Goal: Book appointment/travel/reservation

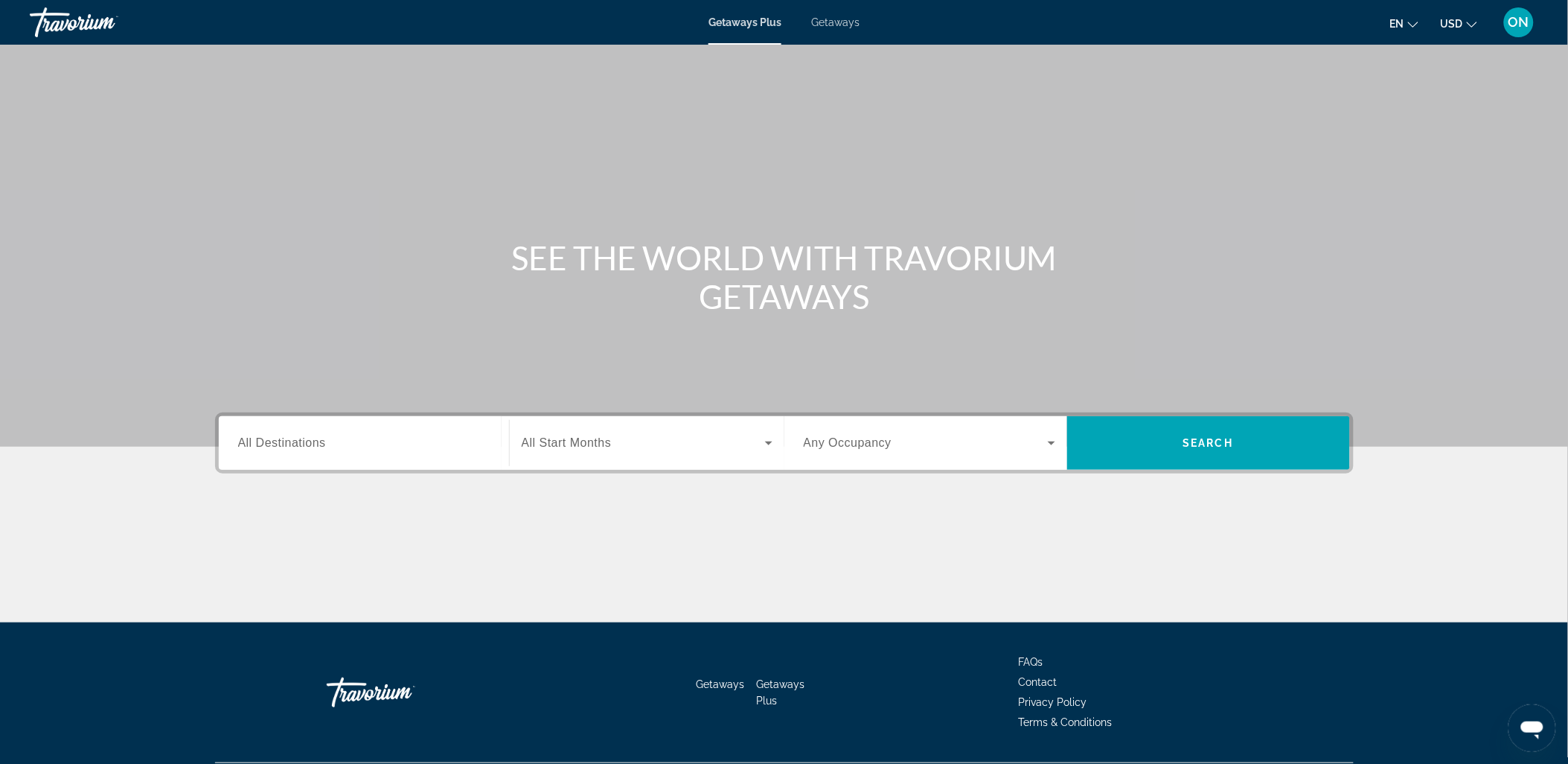
click at [391, 455] on div "Search widget" at bounding box center [364, 444] width 251 height 43
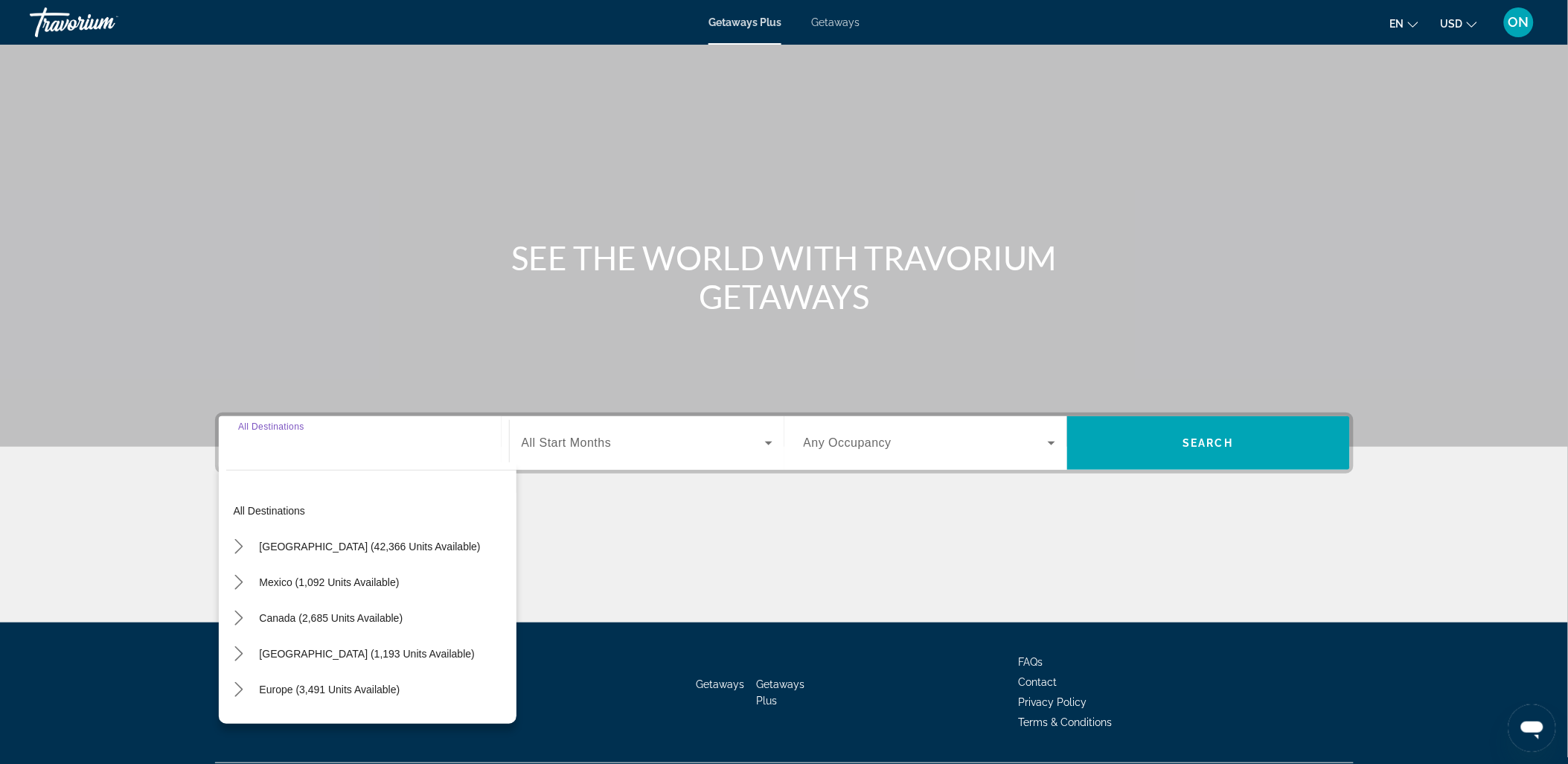
scroll to position [39, 0]
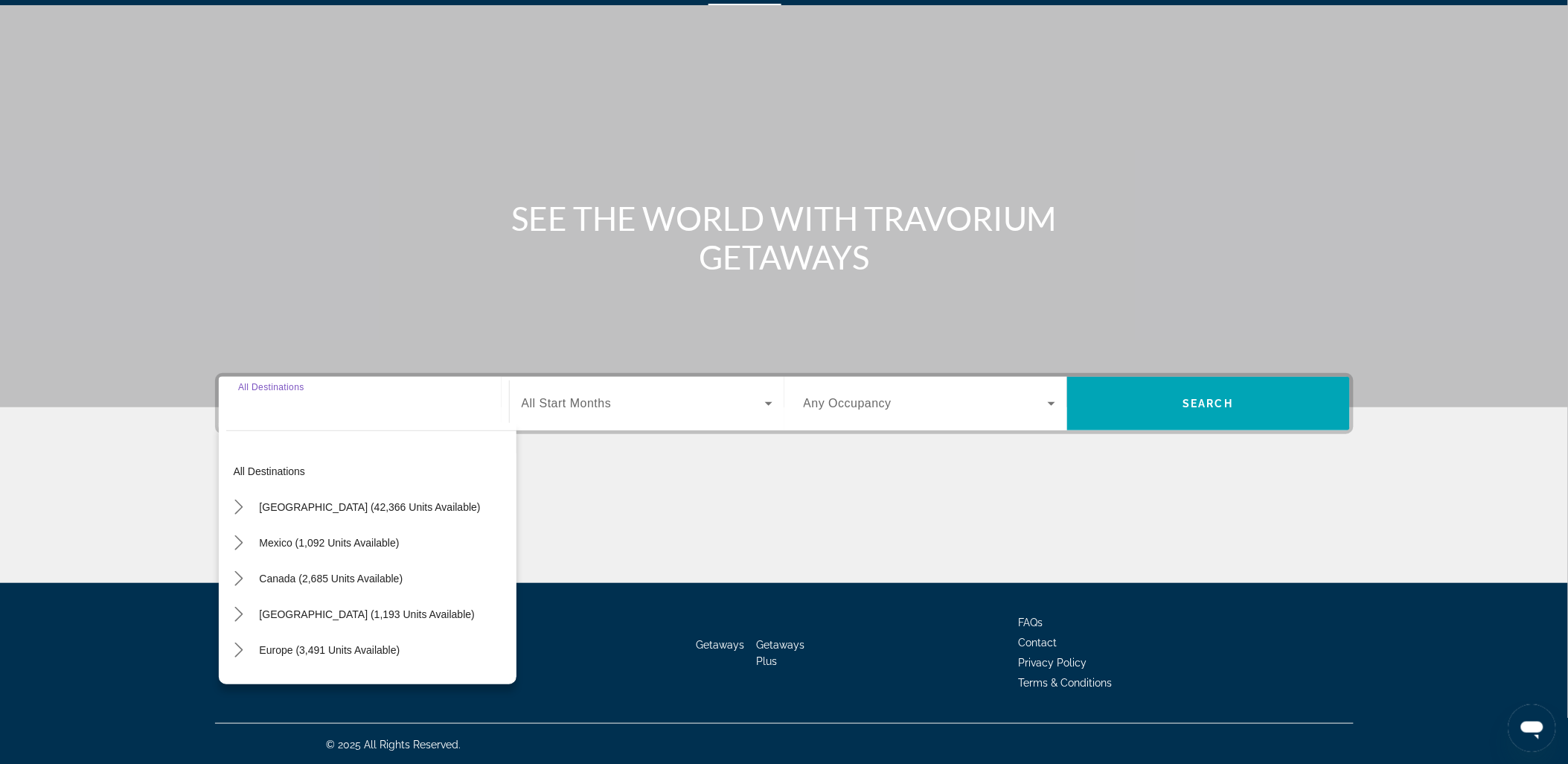
click at [799, 154] on div "Main content" at bounding box center [784, 183] width 1568 height 447
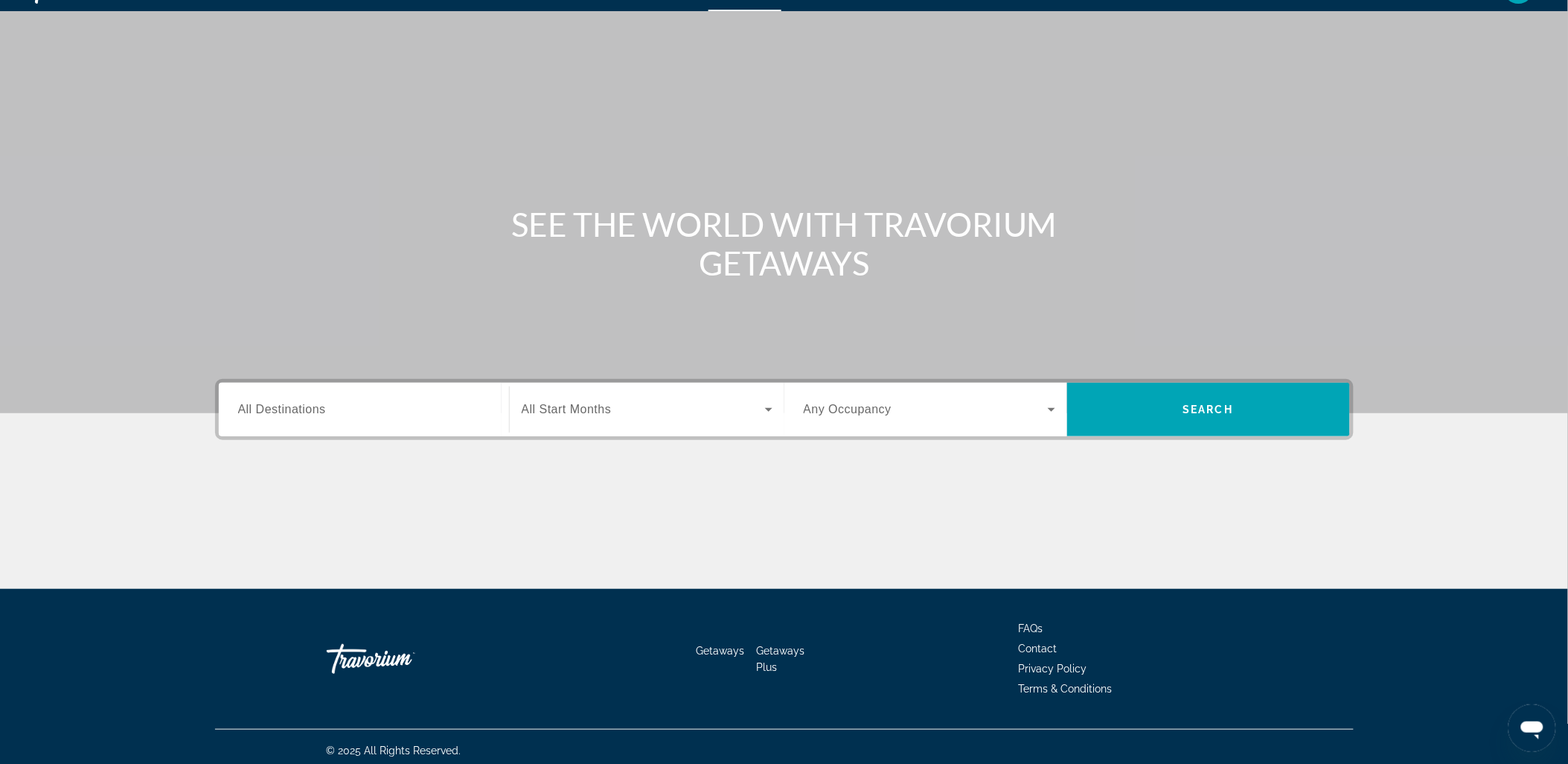
scroll to position [0, 0]
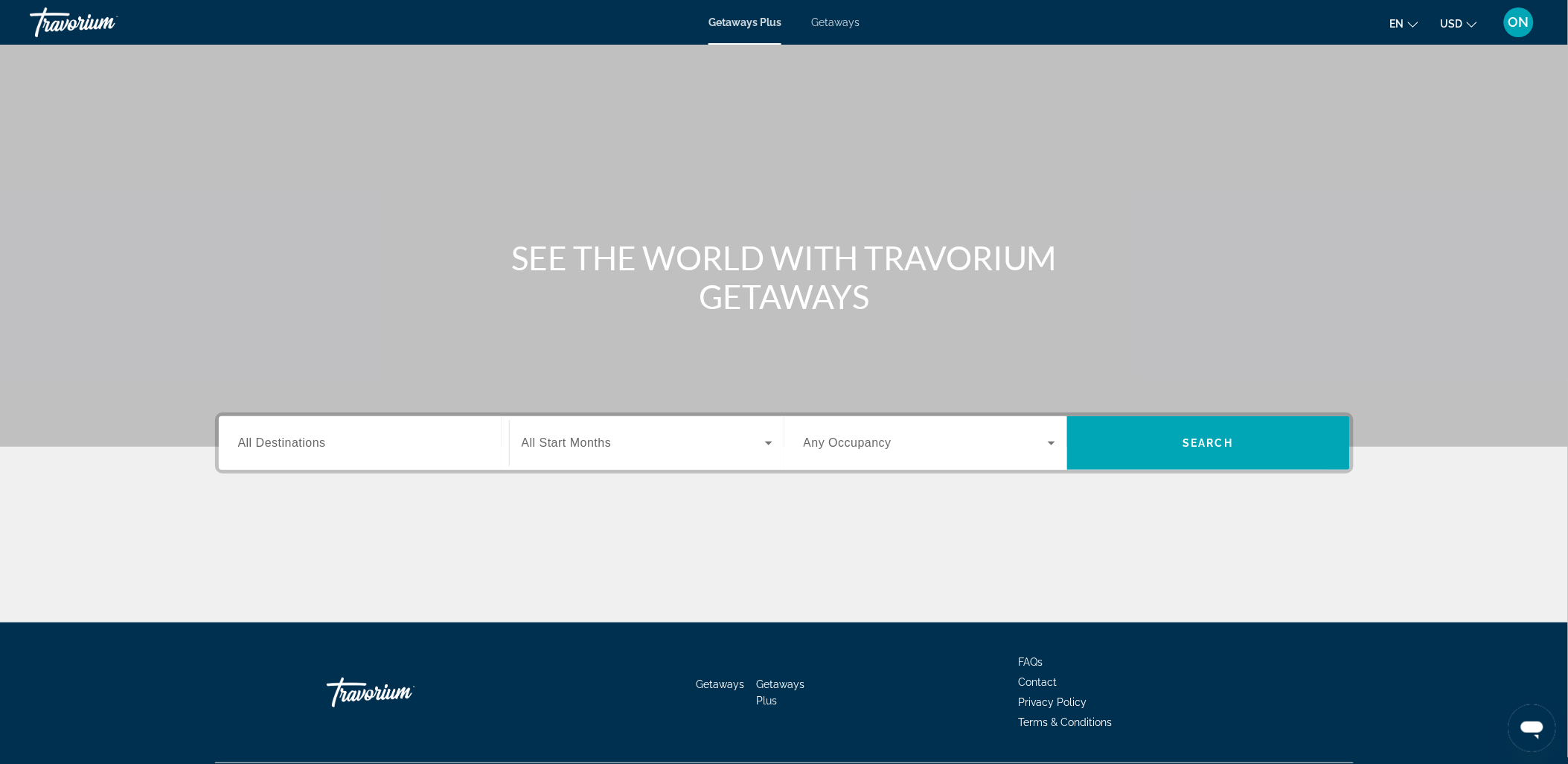
click at [835, 22] on span "Getaways" at bounding box center [835, 22] width 49 height 12
click at [324, 444] on span "All Destinations" at bounding box center [282, 443] width 88 height 12
click at [324, 444] on input "Destination All Destinations" at bounding box center [364, 444] width 251 height 18
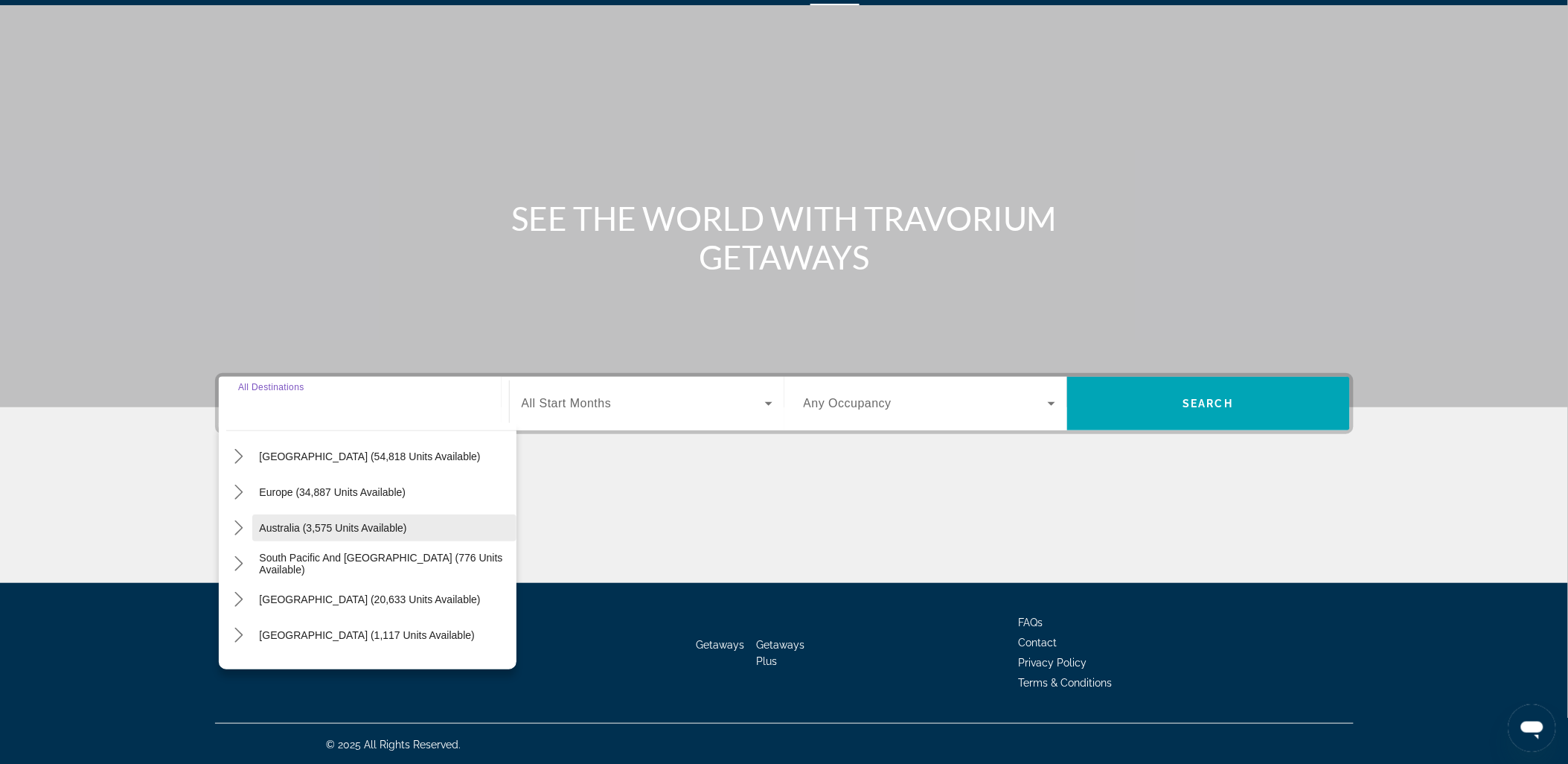
scroll to position [166, 0]
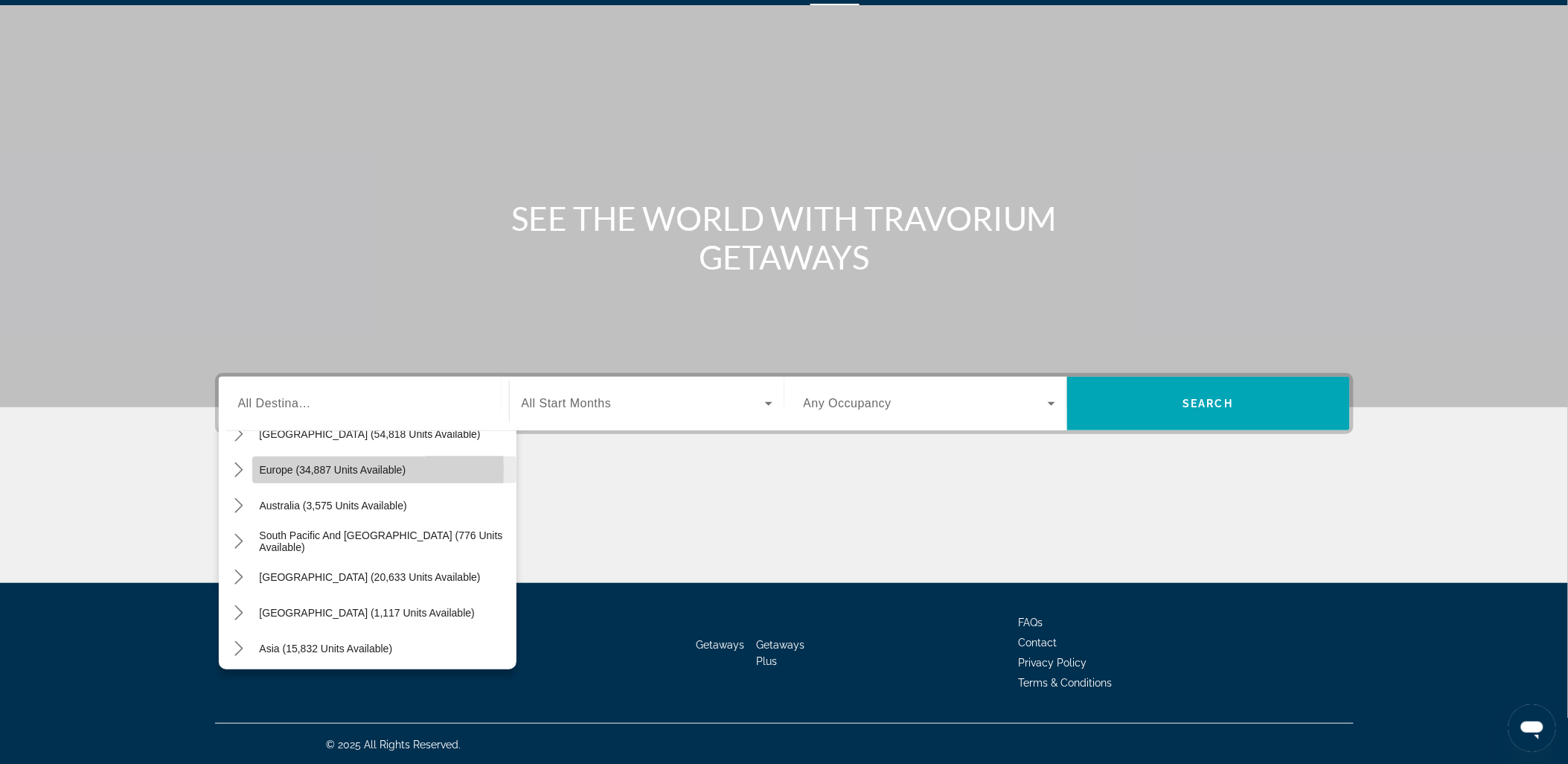
click at [275, 469] on span "Europe (34,887 units available)" at bounding box center [333, 469] width 147 height 12
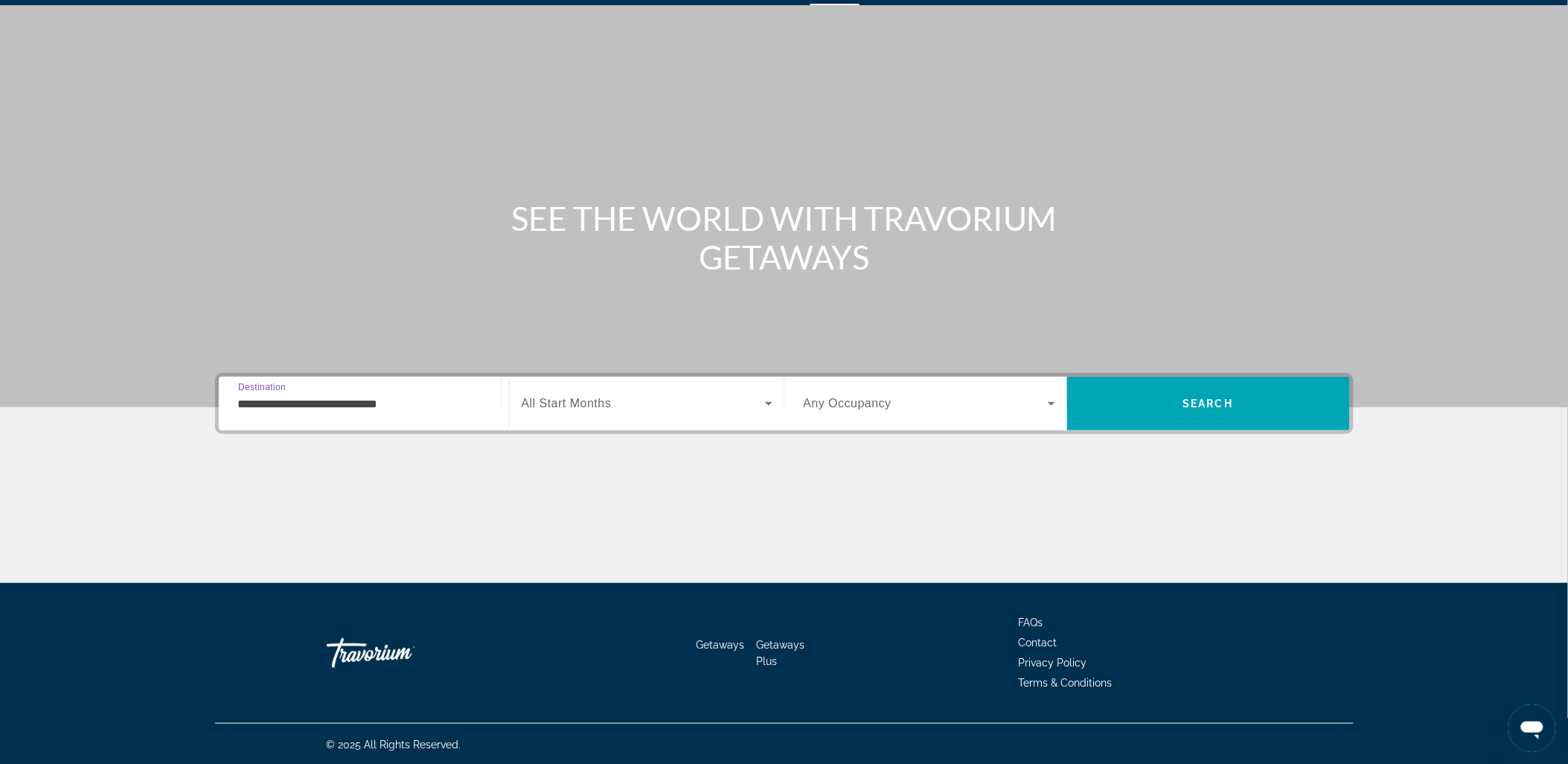
click at [365, 400] on input "**********" at bounding box center [364, 404] width 251 height 18
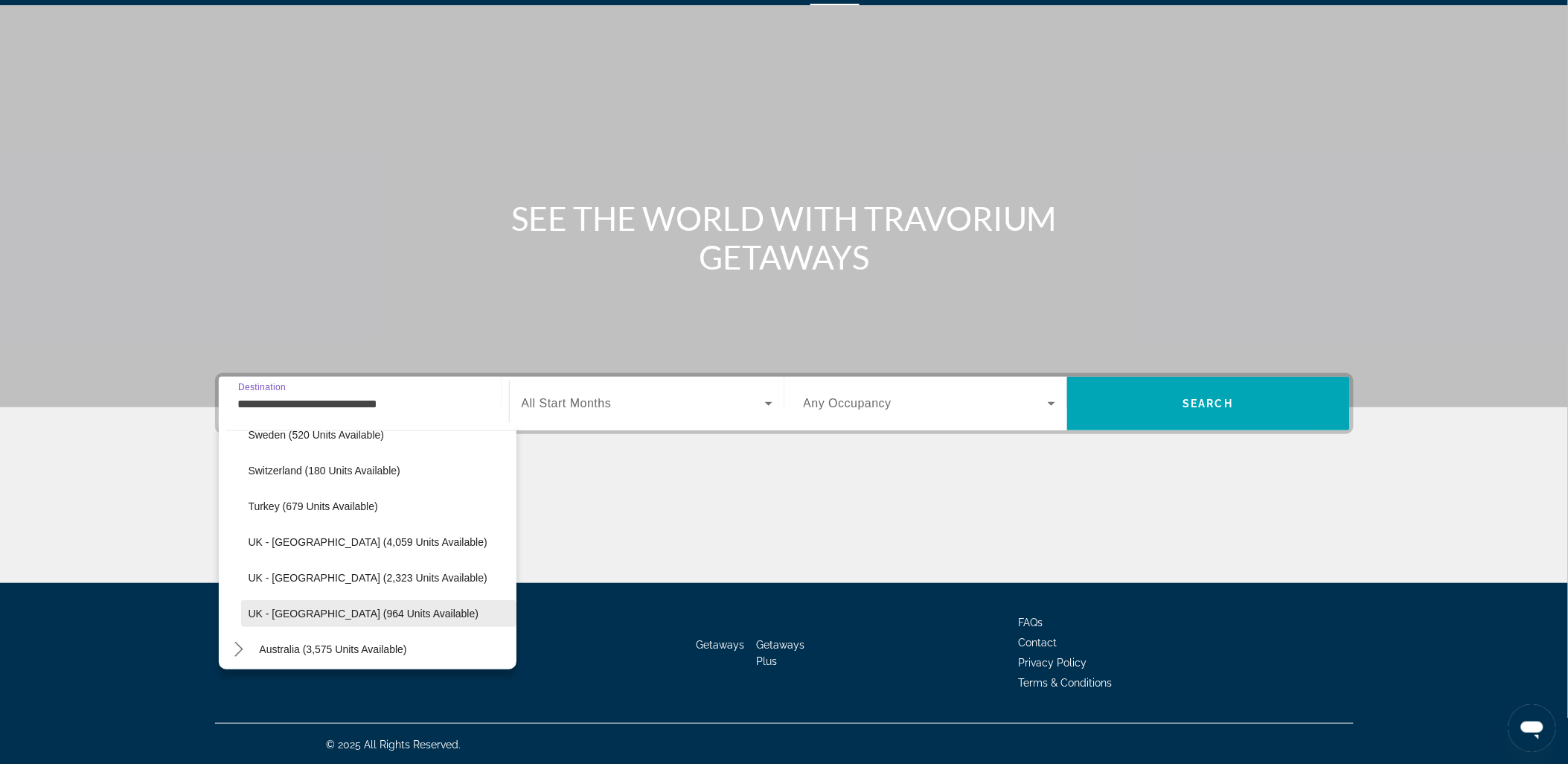
scroll to position [833, 0]
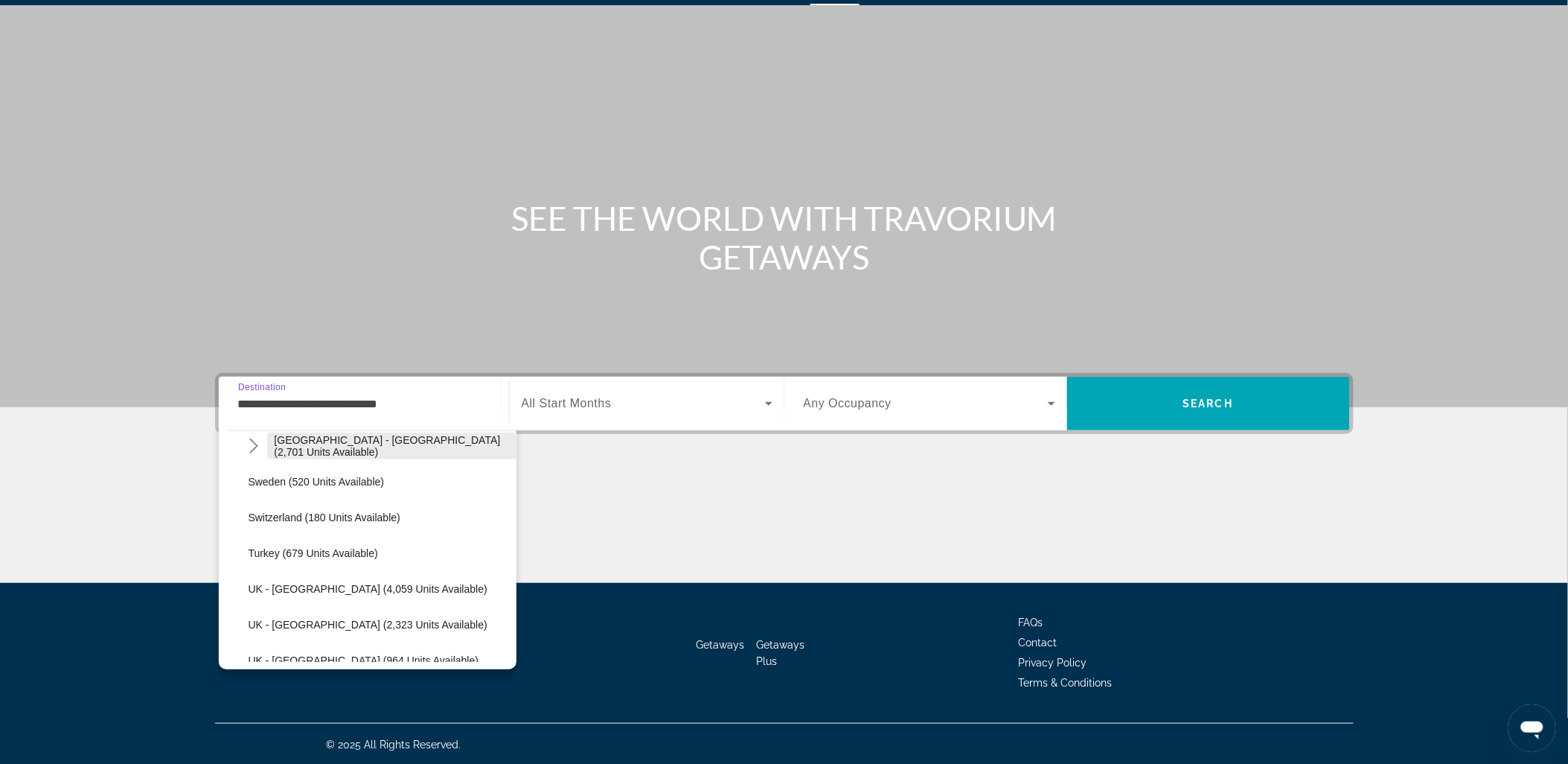
click at [418, 445] on span "[GEOGRAPHIC_DATA] - [GEOGRAPHIC_DATA] (2,701 units available)" at bounding box center [391, 446] width 234 height 24
type input "**********"
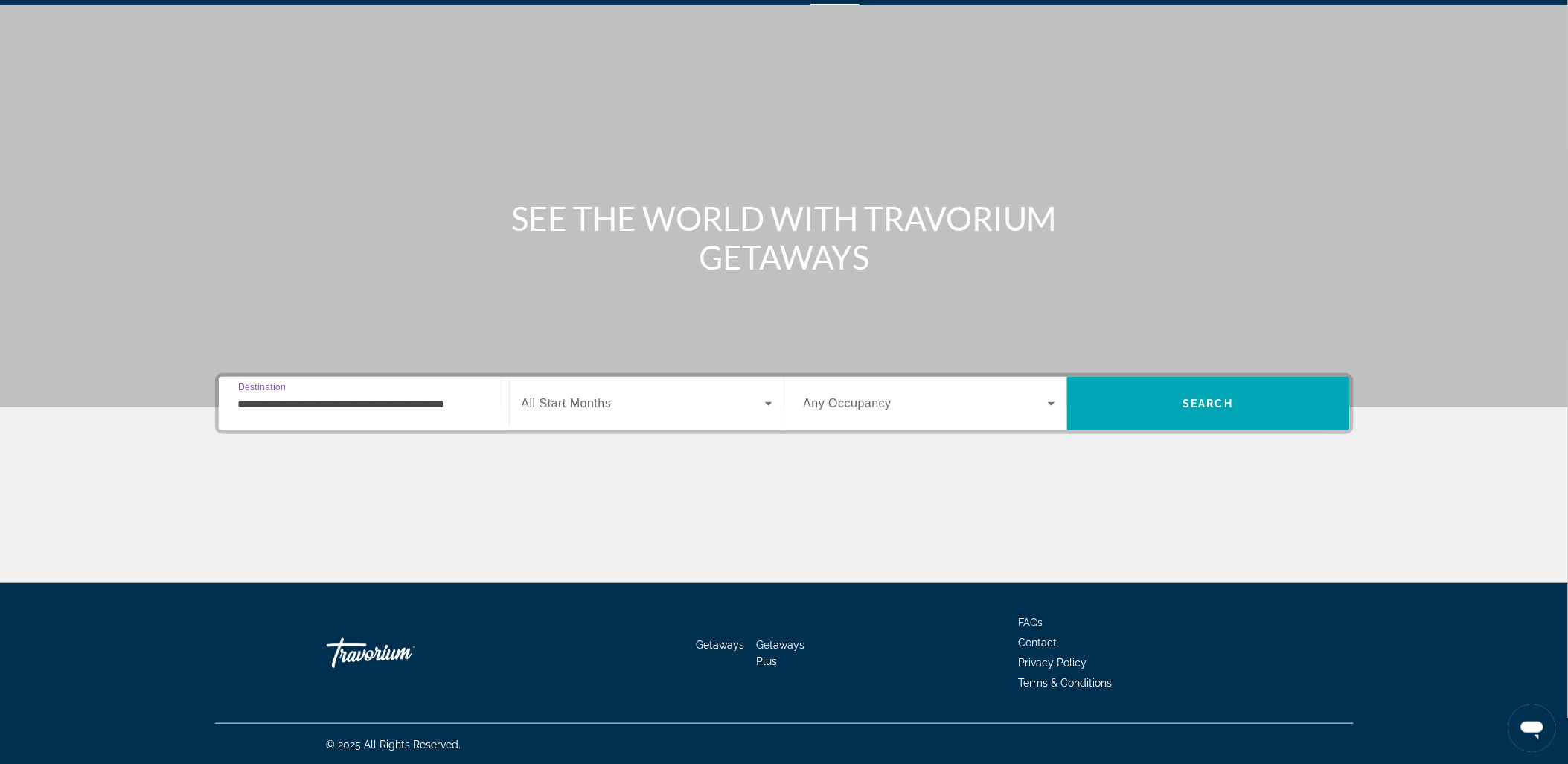
click at [626, 412] on div "Search widget" at bounding box center [647, 404] width 251 height 42
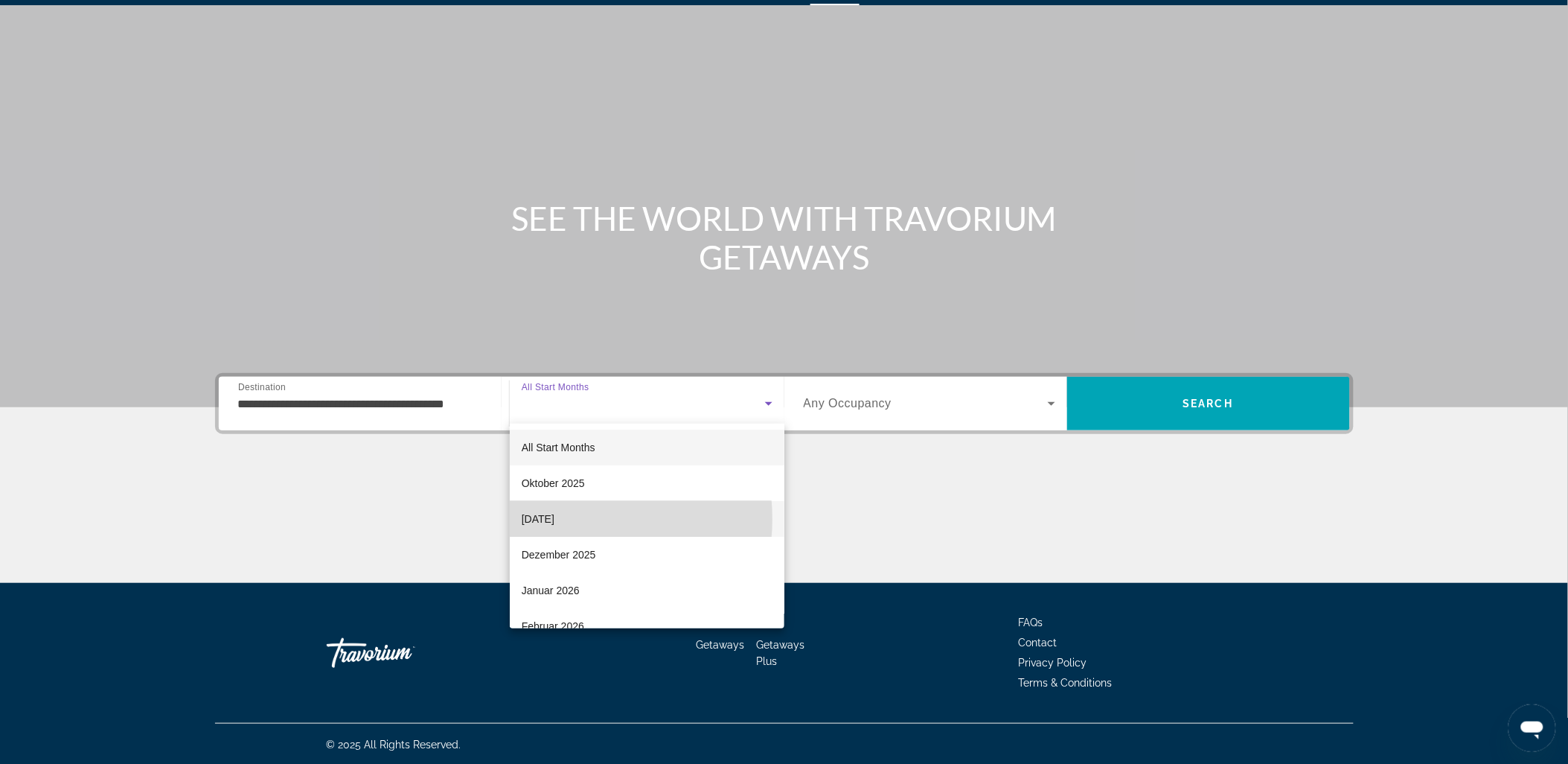
click at [555, 519] on span "[DATE]" at bounding box center [538, 519] width 32 height 18
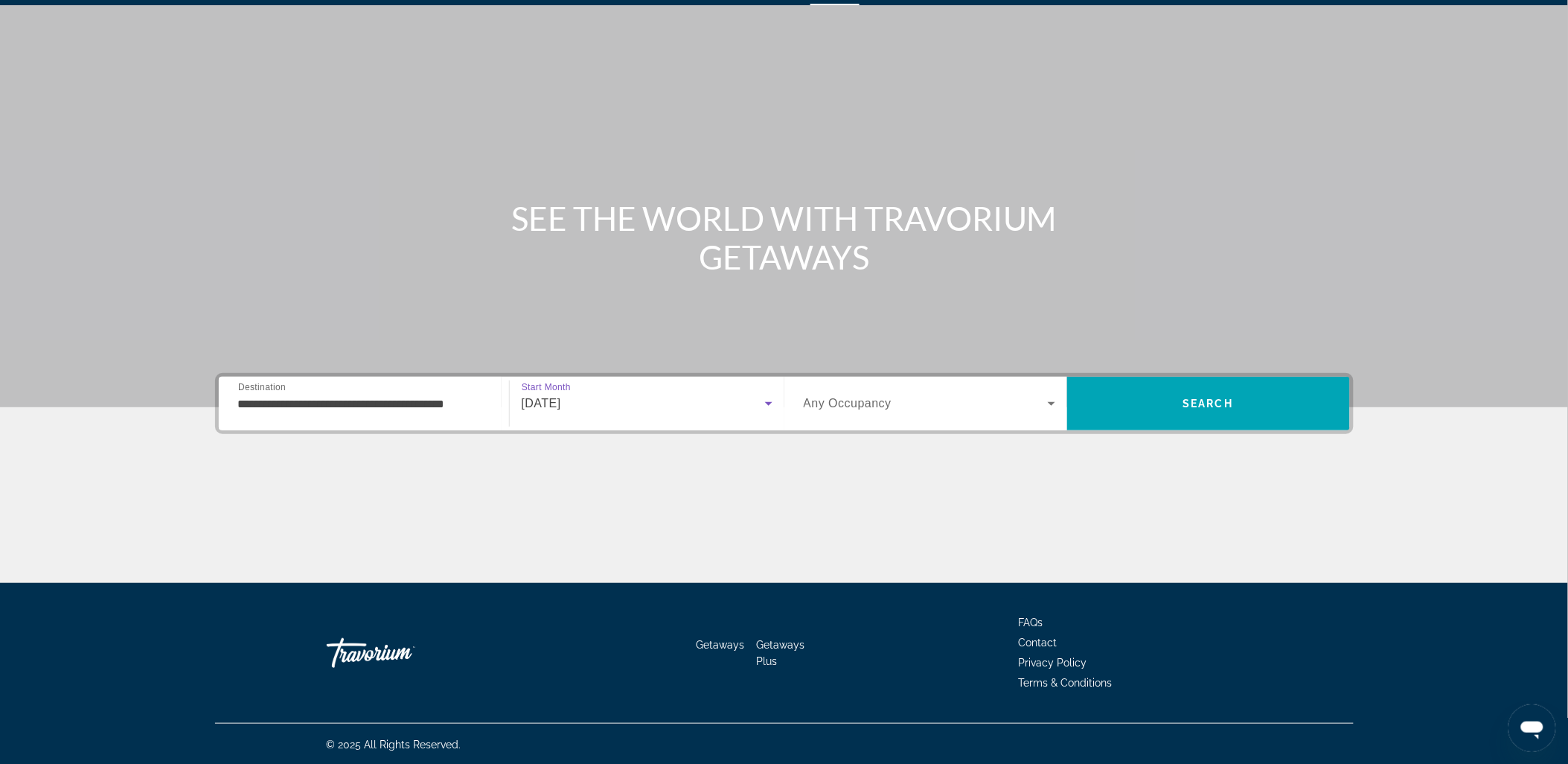
click at [876, 383] on div "Search widget" at bounding box center [929, 404] width 251 height 42
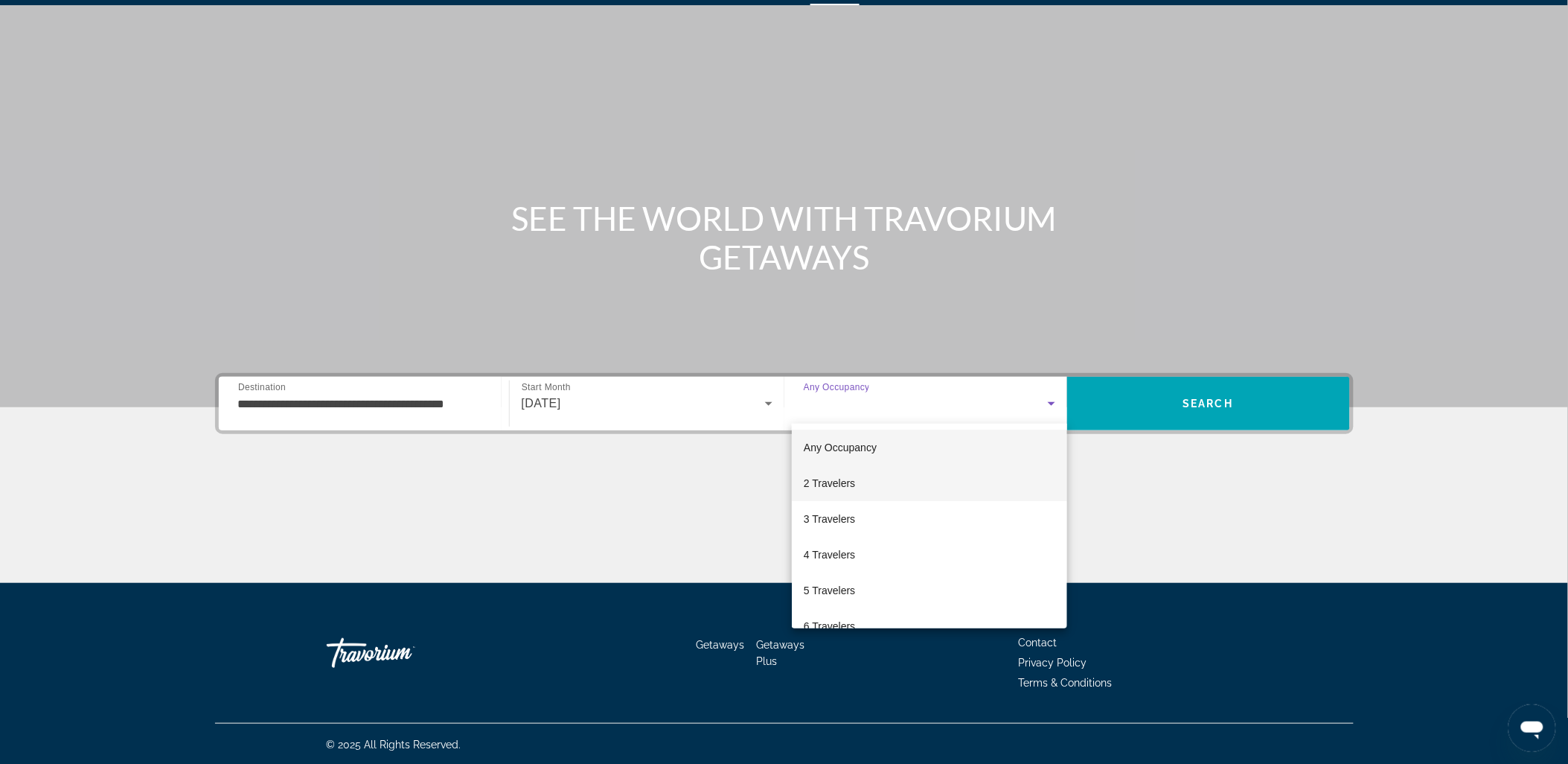
click at [845, 485] on span "2 Travelers" at bounding box center [829, 483] width 51 height 18
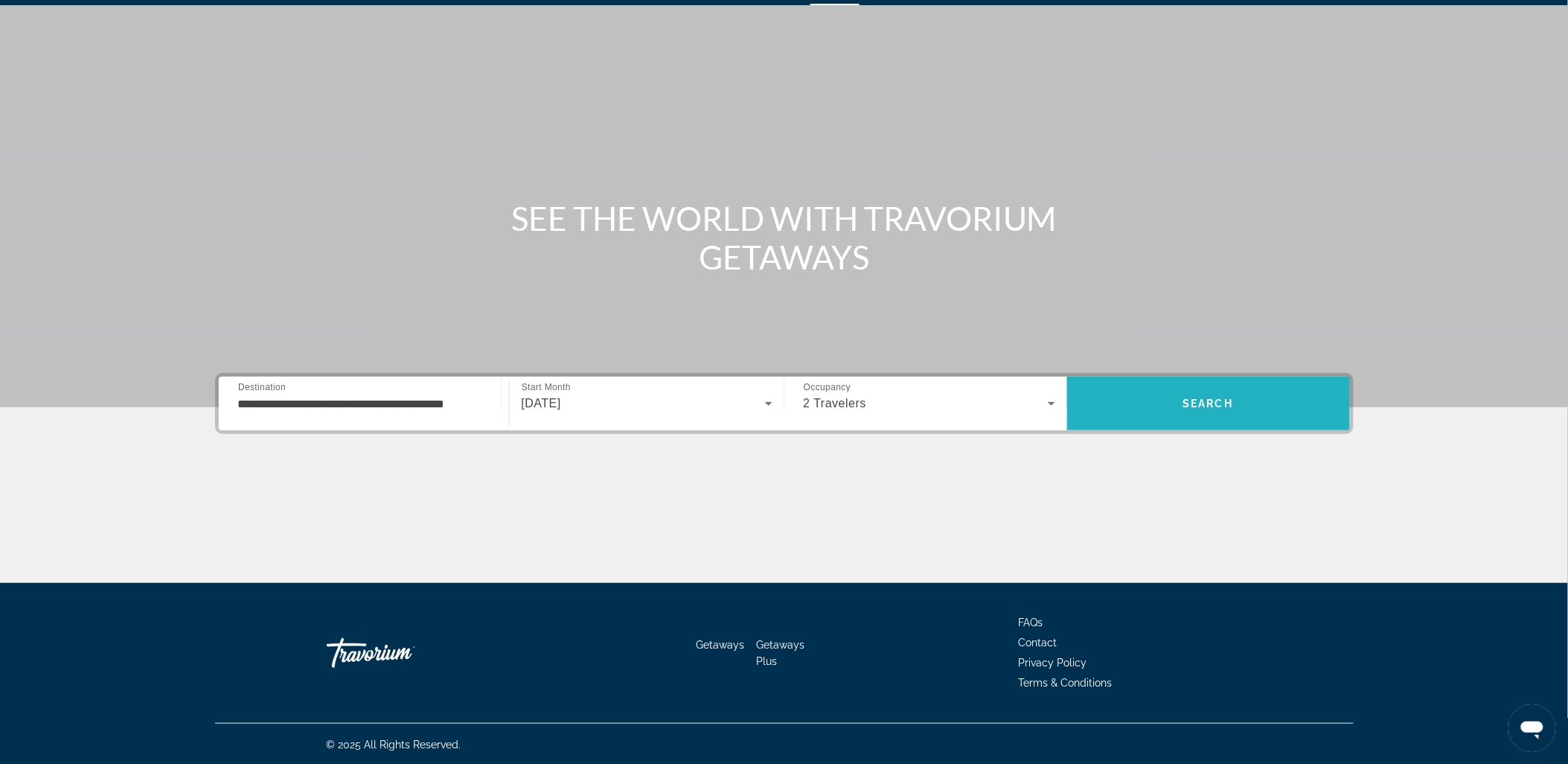
click at [1199, 407] on span "Search" at bounding box center [1208, 403] width 50 height 12
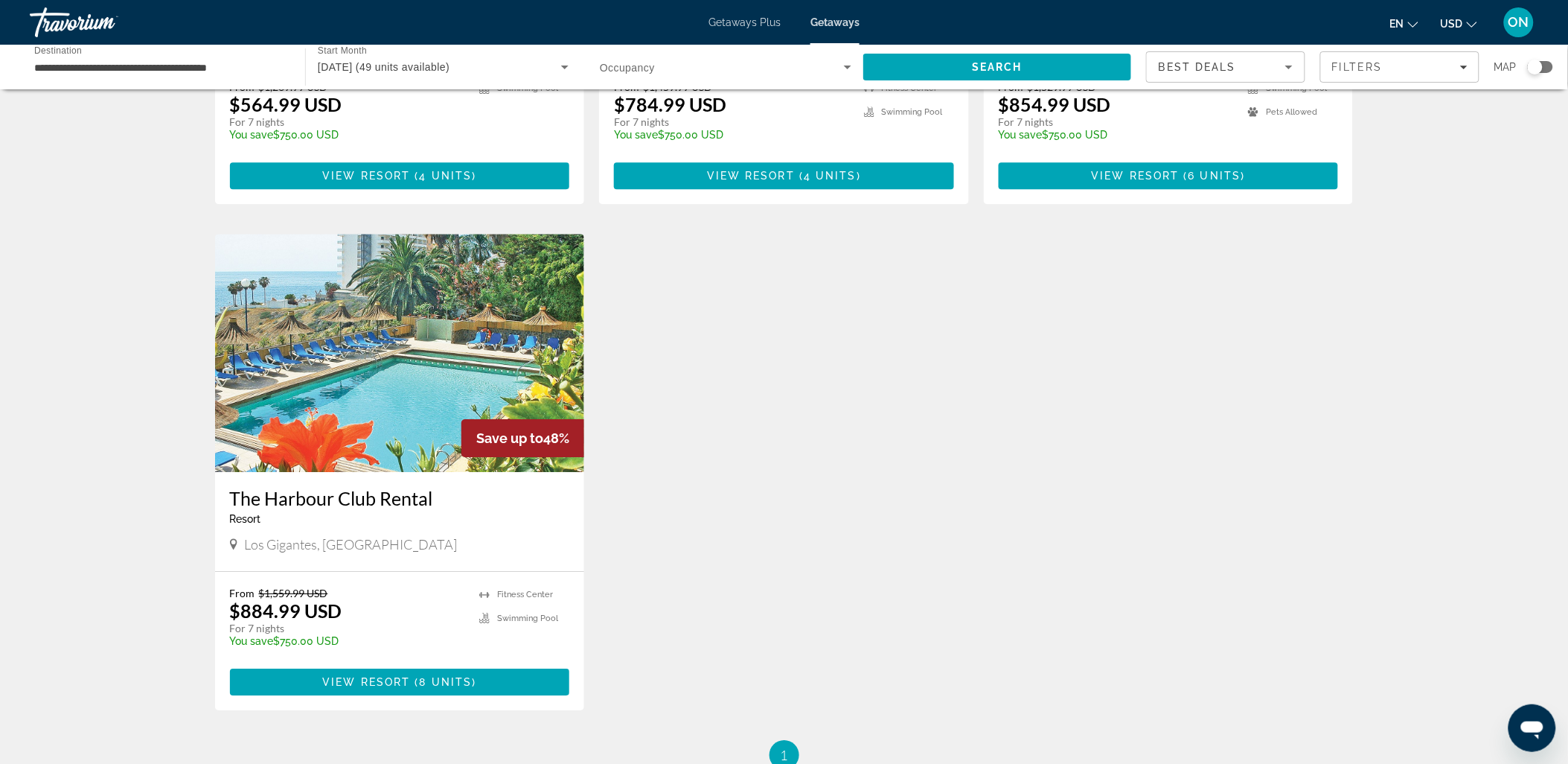
scroll to position [1490, 0]
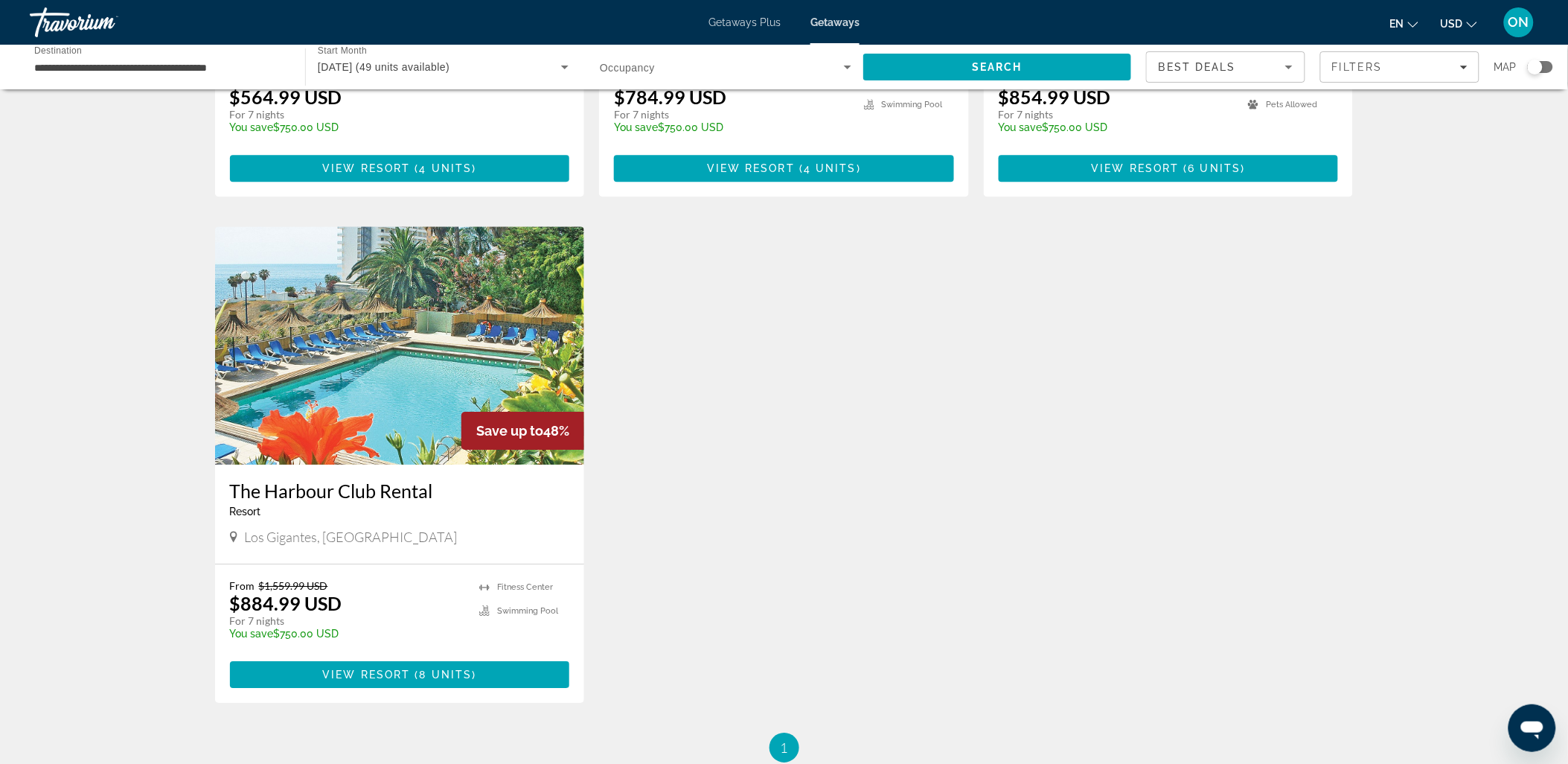
click at [402, 323] on img "Main content" at bounding box center [400, 346] width 370 height 238
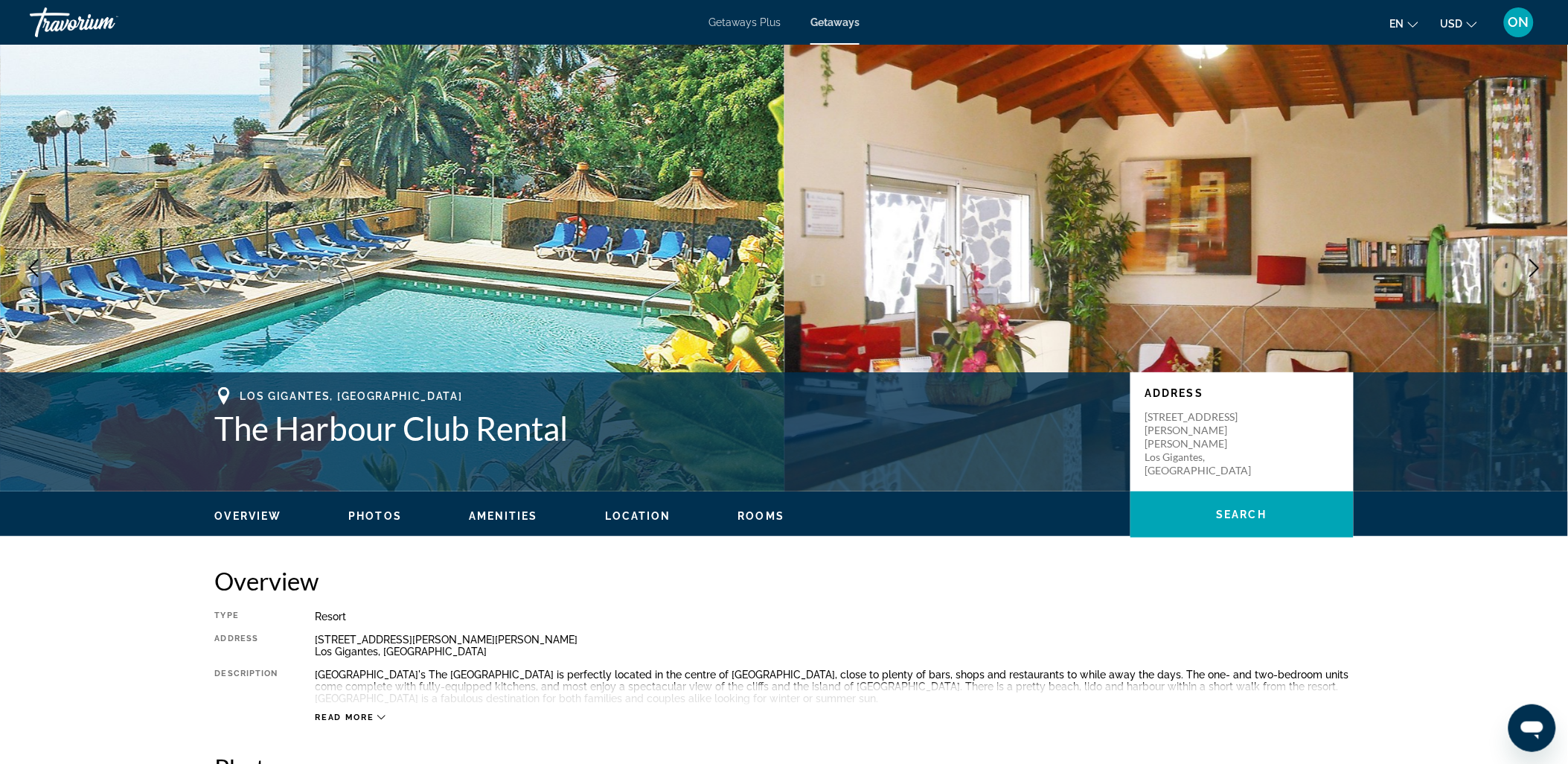
click at [1539, 264] on icon "Next image" at bounding box center [1535, 268] width 18 height 18
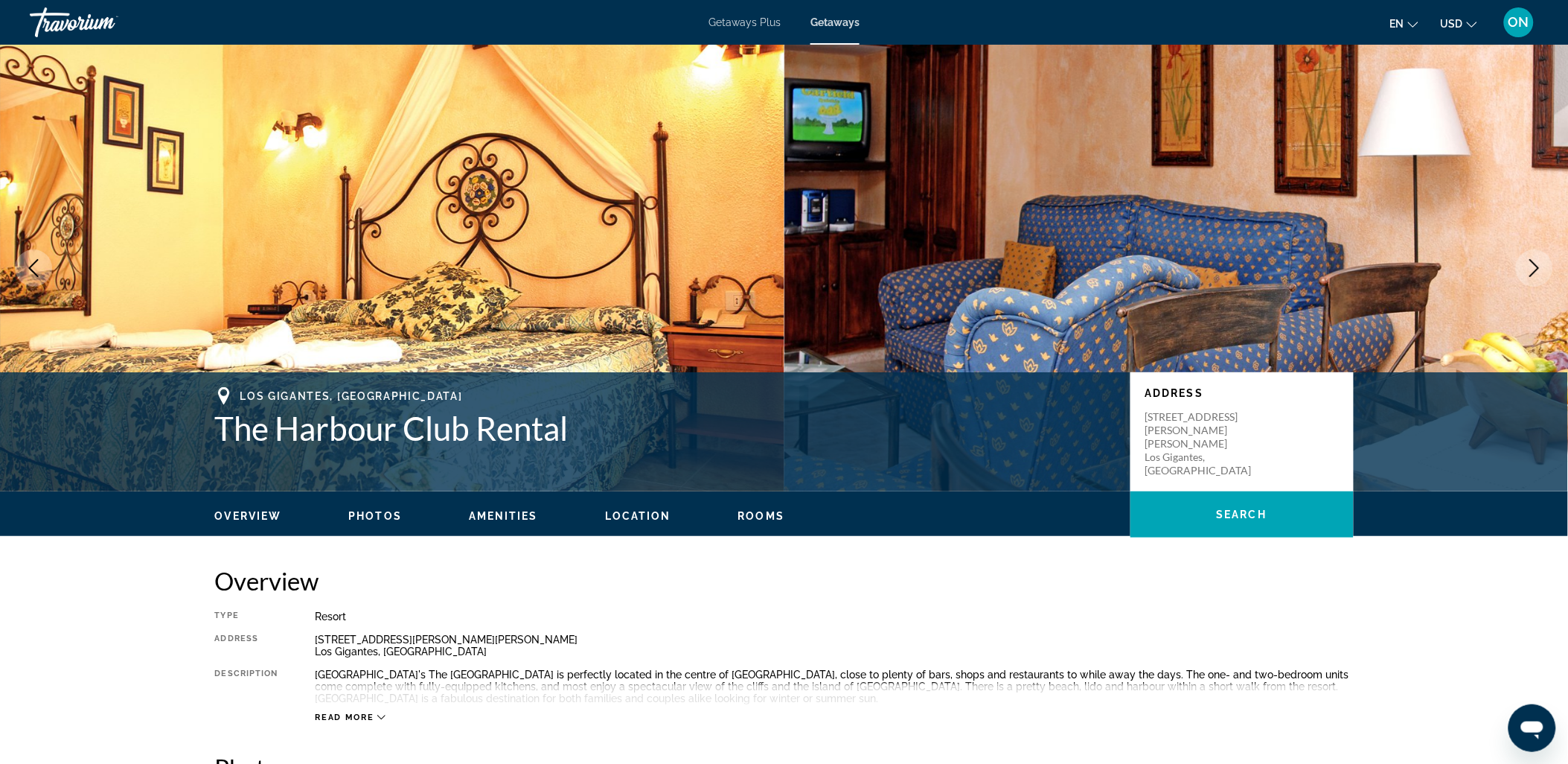
click at [1539, 264] on icon "Next image" at bounding box center [1535, 268] width 18 height 18
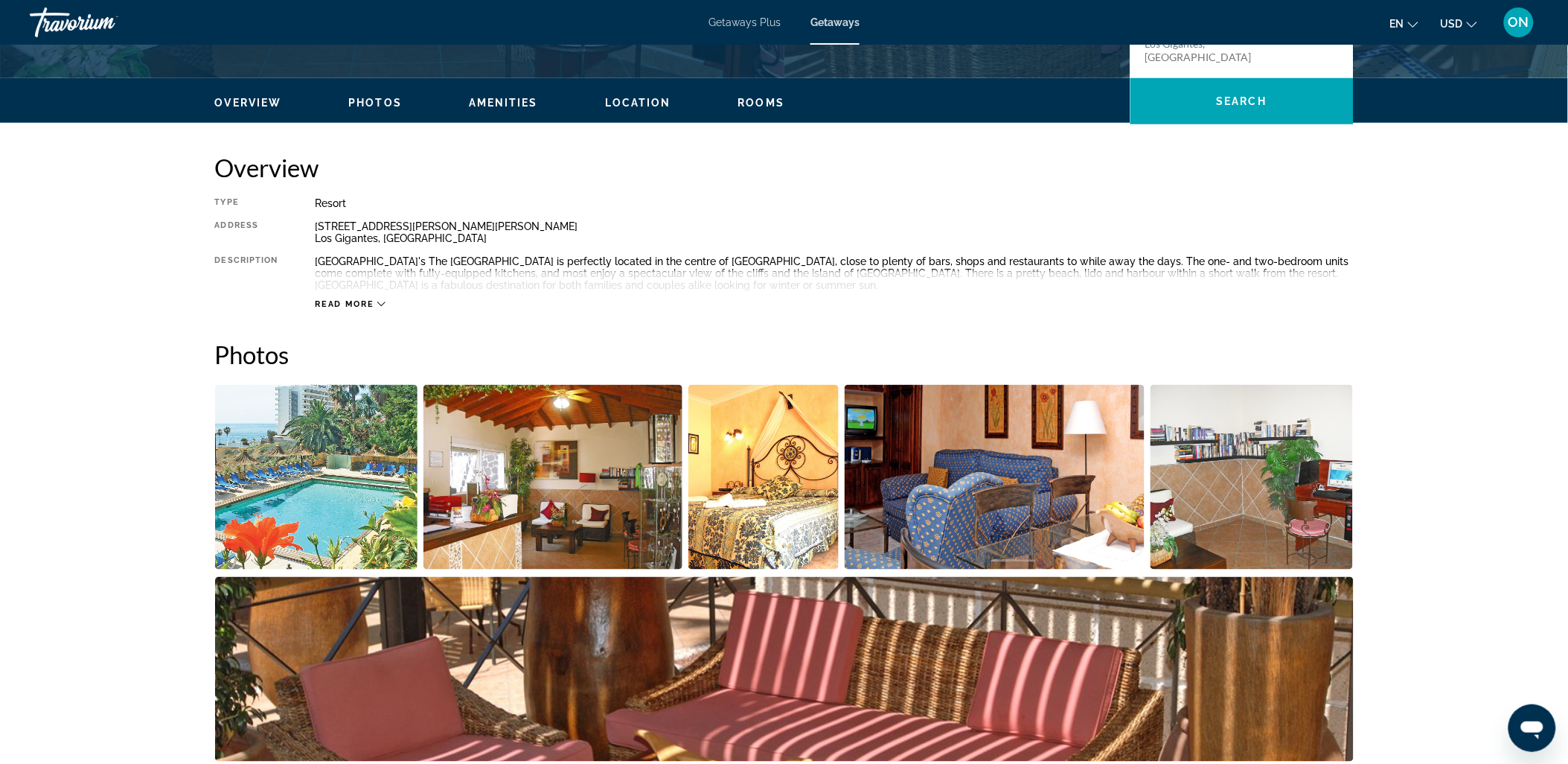
scroll to position [496, 0]
